Goal: Information Seeking & Learning: Get advice/opinions

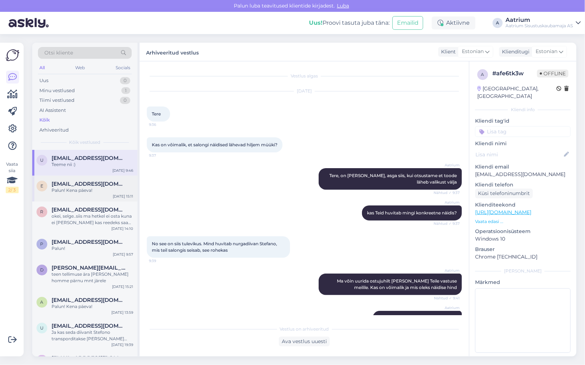
click at [92, 198] on div "e [EMAIL_ADDRESS][DOMAIN_NAME] Palun! Kena päeva! [DATE] 15:11" at bounding box center [84, 188] width 105 height 26
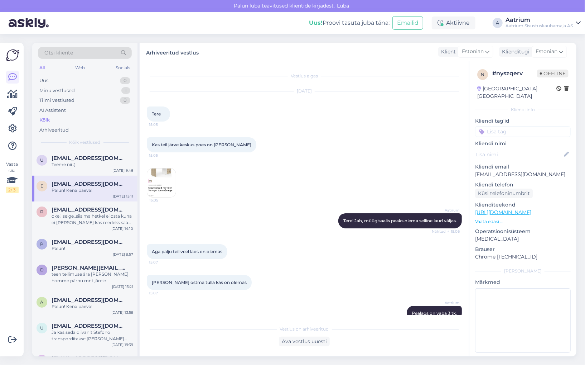
scroll to position [211, 0]
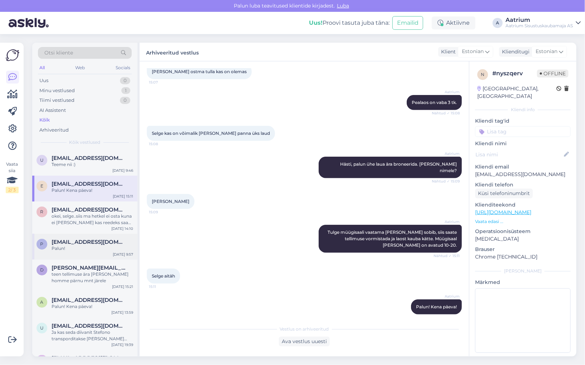
click at [92, 248] on div "Palun!" at bounding box center [93, 248] width 82 height 6
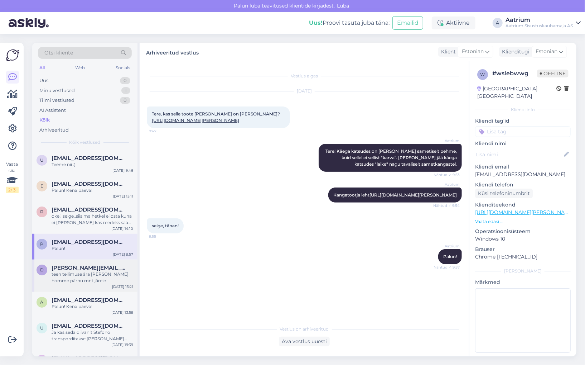
click at [93, 281] on div "teen tellimuse ära [PERSON_NAME] homme pärnu mnt järele" at bounding box center [93, 277] width 82 height 13
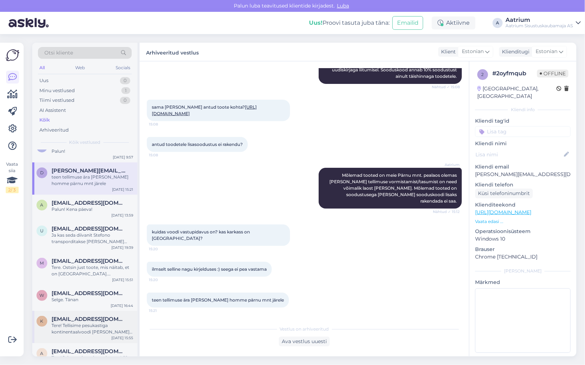
scroll to position [95, 0]
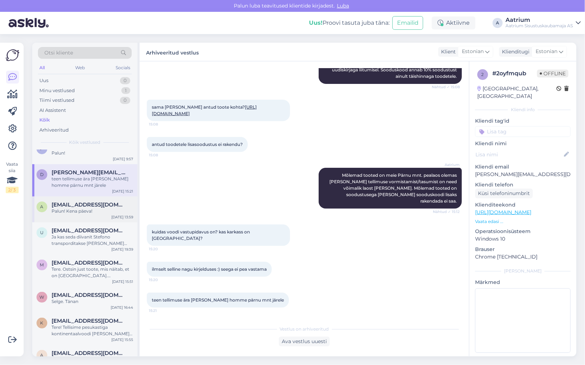
click at [105, 213] on div "Palun! Kena päeva!" at bounding box center [93, 211] width 82 height 6
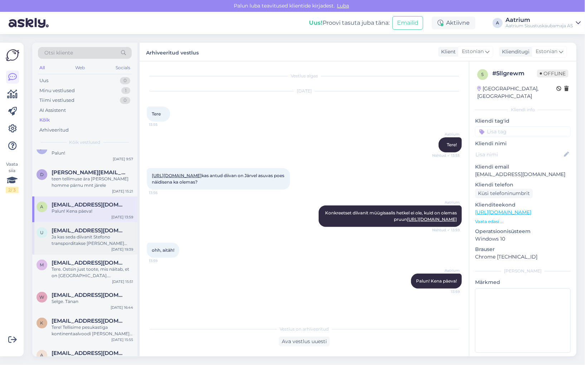
click at [119, 235] on div "Ja kas seda diivanit Stefono transporditakse [PERSON_NAME] võtmata tervelt?" at bounding box center [93, 239] width 82 height 13
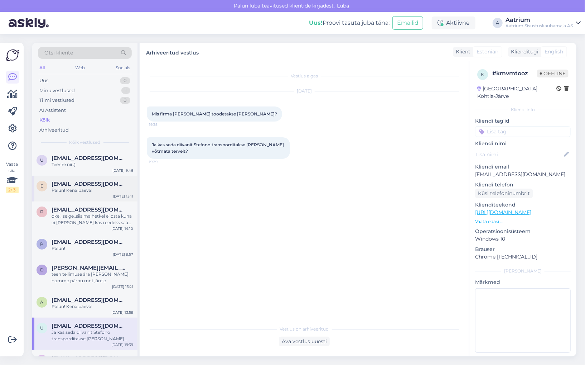
click at [100, 187] on div "Palun! Kena päeva!" at bounding box center [93, 190] width 82 height 6
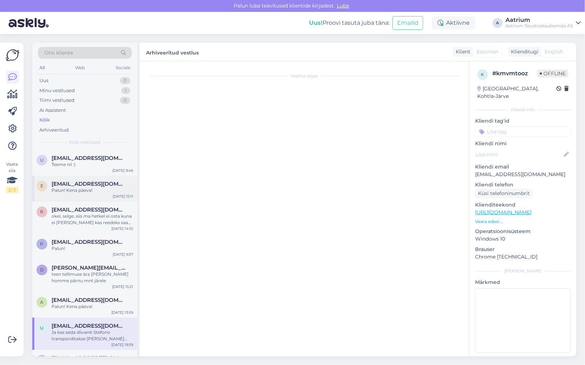
scroll to position [211, 0]
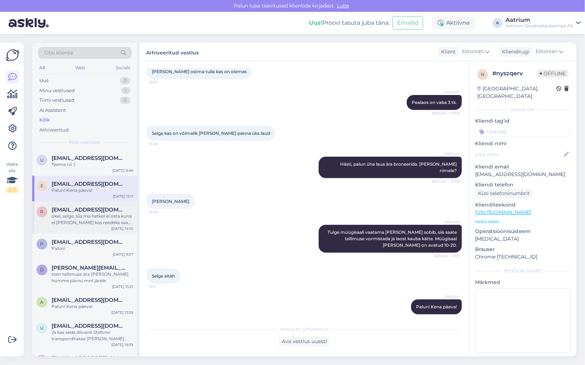
click at [114, 209] on div "[EMAIL_ADDRESS][DOMAIN_NAME]" at bounding box center [93, 209] width 82 height 6
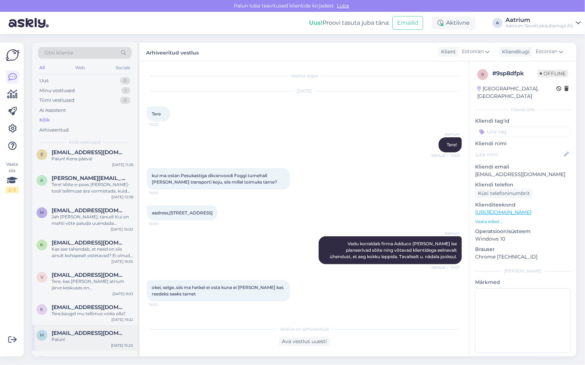
scroll to position [955, 0]
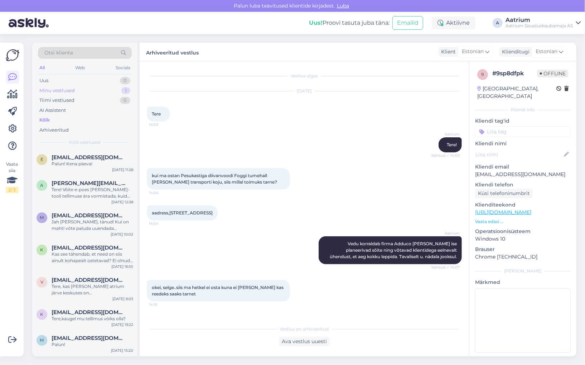
click at [54, 91] on div "Minu vestlused" at bounding box center [56, 90] width 35 height 7
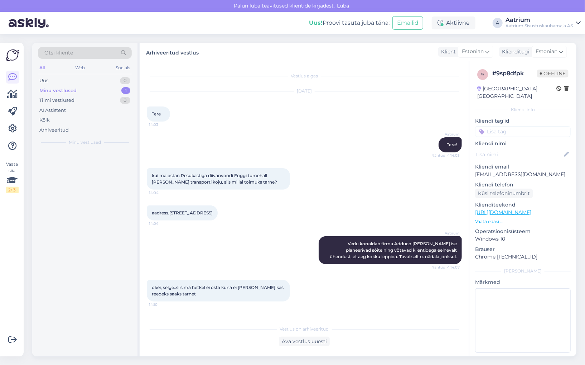
scroll to position [0, 0]
click at [93, 175] on div "l [EMAIL_ADDRESS][DOMAIN_NAME] Tere! Antud kogusele saaksime pakkuda 1tk. hinna…" at bounding box center [84, 166] width 105 height 32
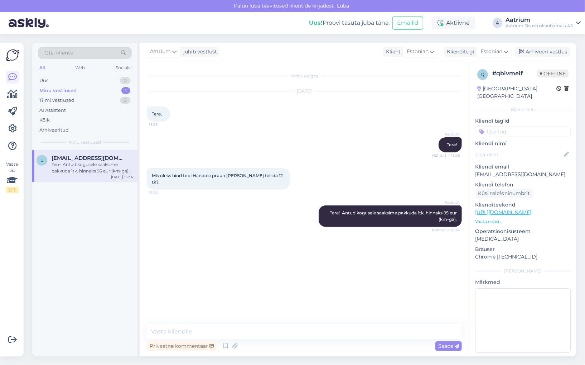
click at [202, 231] on div "Vestlus algas [DATE] Tere, 15:26 Aatrium Tere! Nähtud ✓ 15:26 Mis oleks hind to…" at bounding box center [308, 192] width 322 height 249
